Goal: Communication & Community: Answer question/provide support

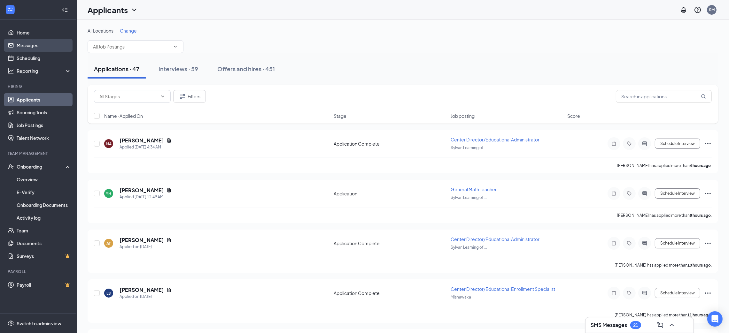
click at [37, 46] on link "Messages" at bounding box center [44, 45] width 55 height 13
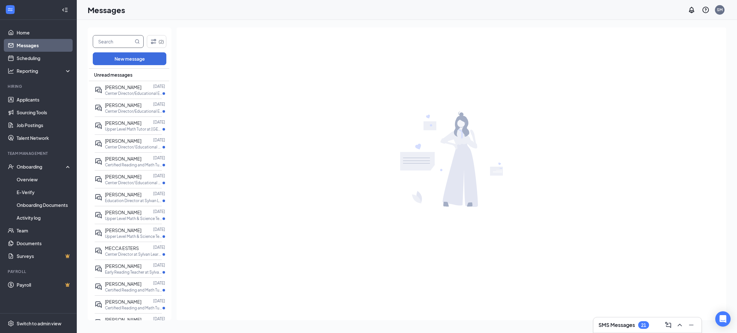
click at [111, 42] on input "text" at bounding box center [113, 41] width 40 height 12
type input "[PERSON_NAME]"
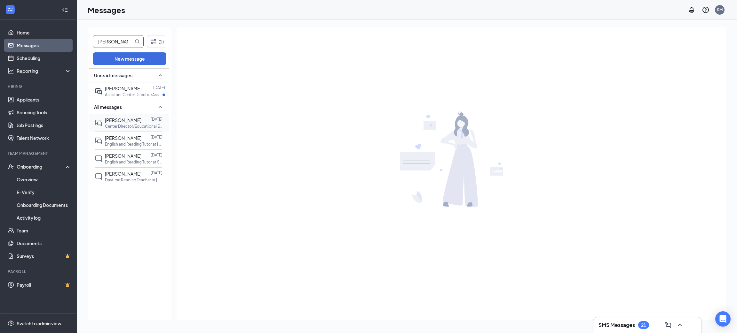
click at [134, 126] on p "Center Director/Educational Enrollment Specialist at [GEOGRAPHIC_DATA]" at bounding box center [134, 126] width 58 height 5
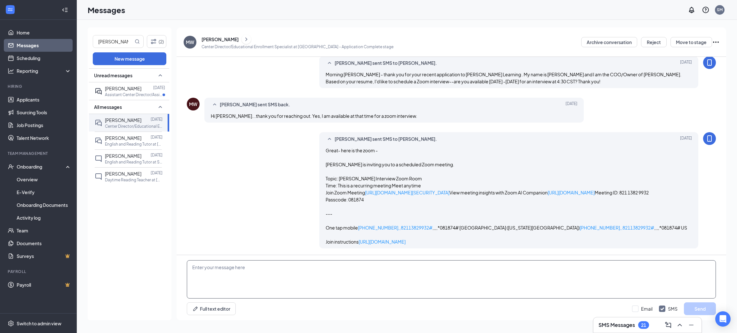
scroll to position [180, 0]
click at [333, 275] on textarea at bounding box center [451, 280] width 529 height 38
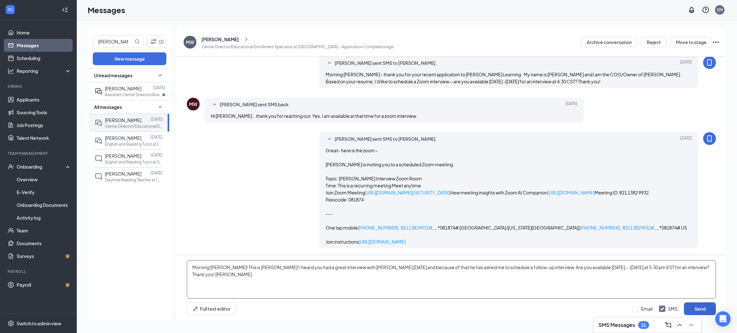
type textarea "Morning [PERSON_NAME]! This is [PERSON_NAME]! I heard you had a great interview…"
click at [701, 308] on button "Send" at bounding box center [699, 309] width 32 height 13
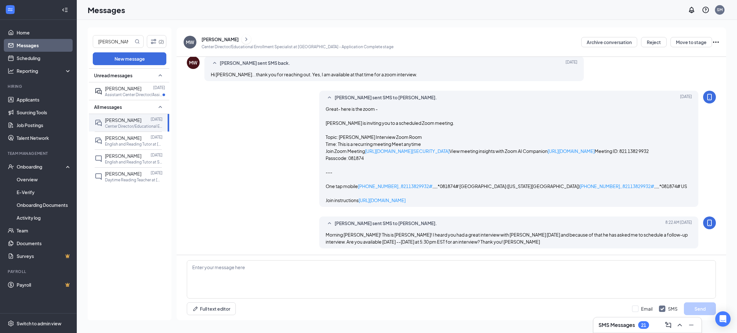
scroll to position [221, 0]
